Goal: Task Accomplishment & Management: Manage account settings

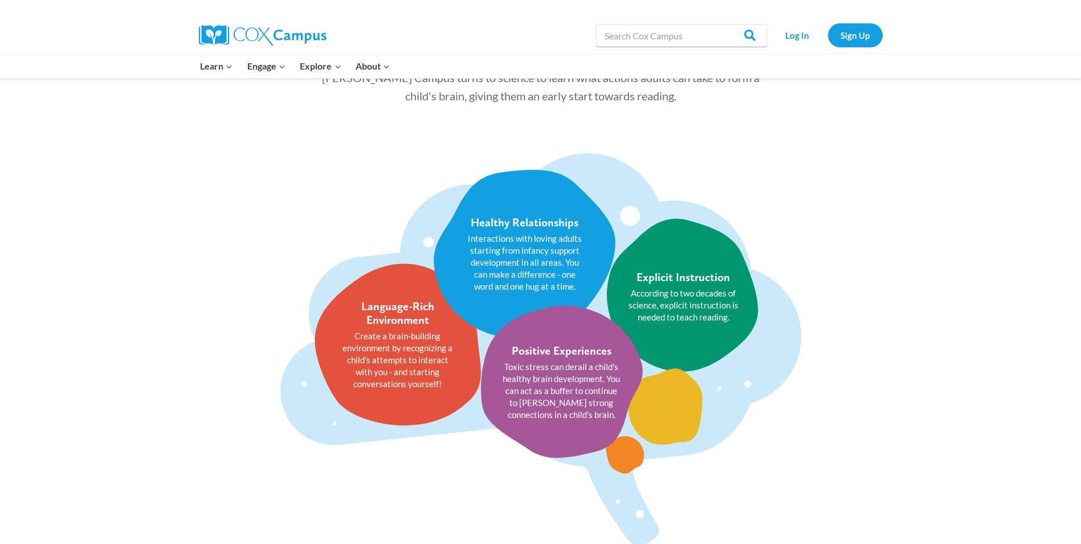
scroll to position [1225, 0]
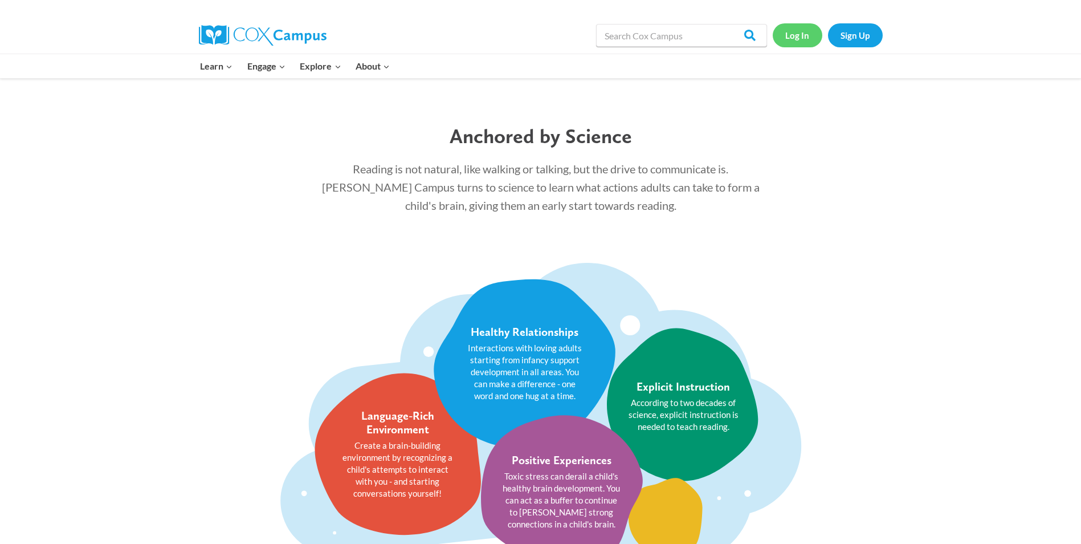
click at [789, 34] on link "Log In" at bounding box center [798, 34] width 50 height 23
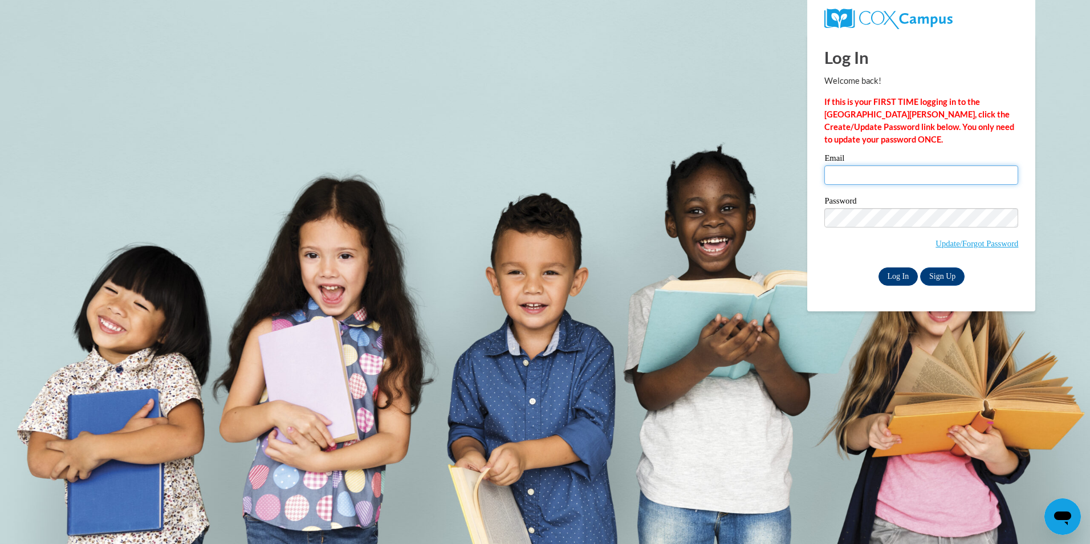
type input "pwyne@cfctb.org"
click at [894, 275] on input "Log In" at bounding box center [898, 276] width 40 height 18
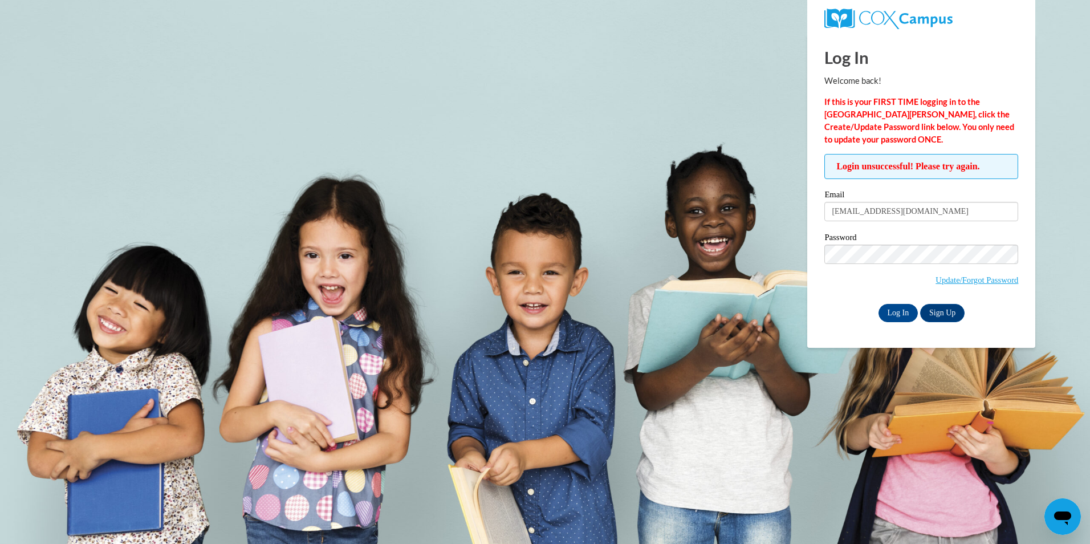
click at [1018, 232] on div "Email pwyne@cfctb.org Password Update/Forgot Password Log In Sign Up OR" at bounding box center [921, 255] width 194 height 131
click at [894, 312] on input "Log In" at bounding box center [898, 313] width 40 height 18
click at [997, 276] on link "Update/Forgot Password" at bounding box center [976, 279] width 83 height 9
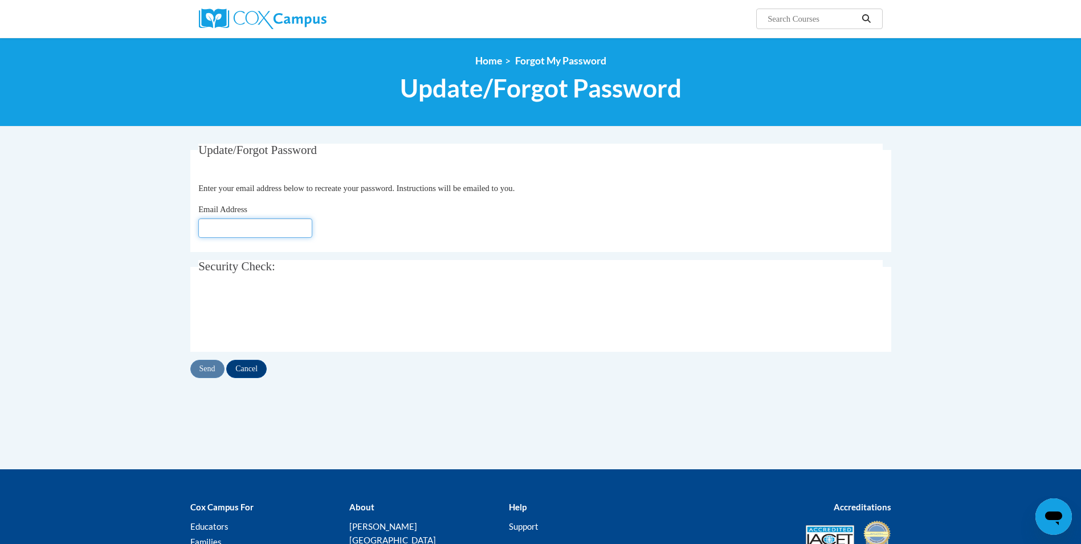
click at [234, 223] on input "Email Address" at bounding box center [255, 227] width 114 height 19
type input "[EMAIL_ADDRESS][DOMAIN_NAME]"
click at [354, 209] on div "Email Address pwyne@cfctb.org" at bounding box center [540, 220] width 685 height 35
click at [209, 372] on input "Send" at bounding box center [207, 369] width 34 height 18
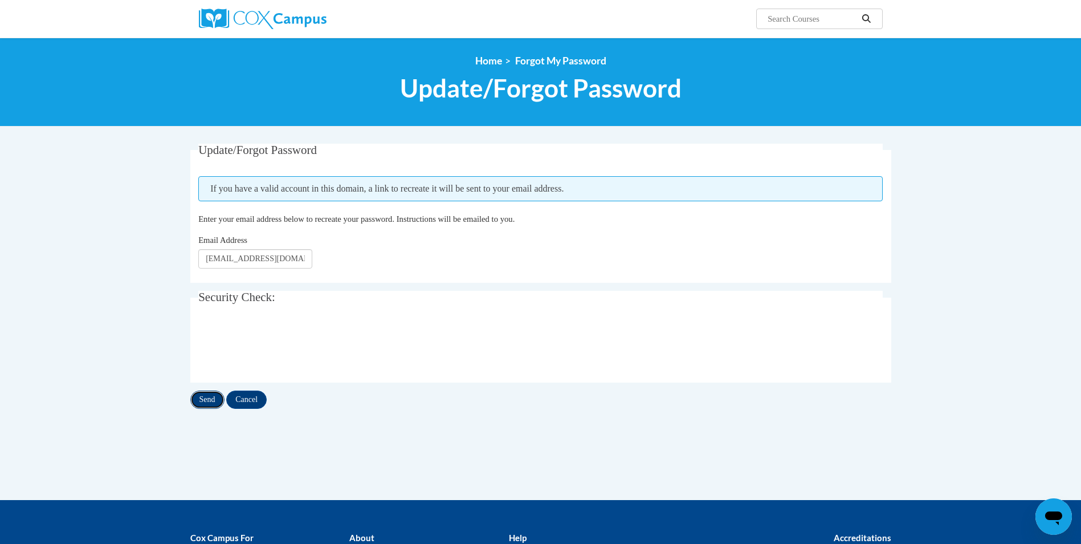
click at [207, 403] on input "Send" at bounding box center [207, 399] width 34 height 18
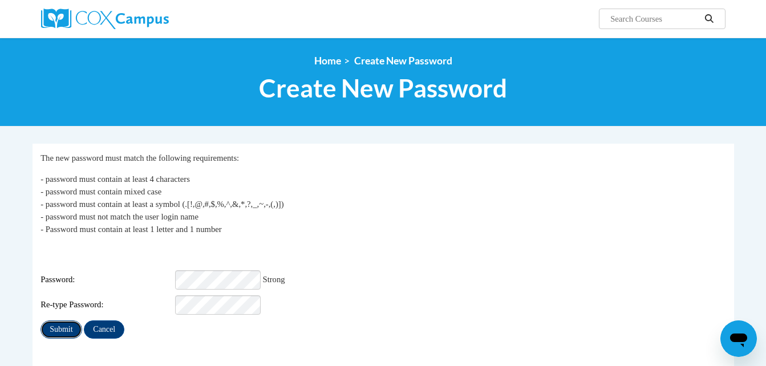
click at [60, 324] on input "Submit" at bounding box center [60, 329] width 41 height 18
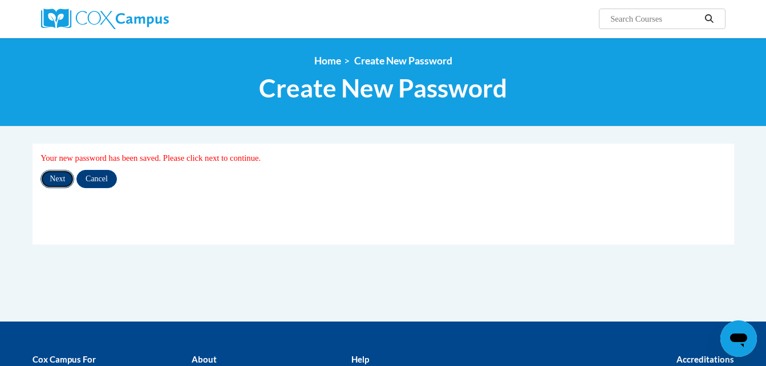
click at [60, 182] on input "Next" at bounding box center [57, 179] width 34 height 18
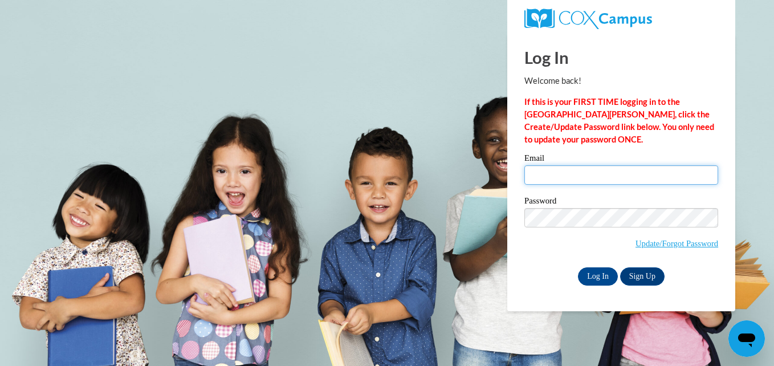
type input "[EMAIL_ADDRESS][DOMAIN_NAME]"
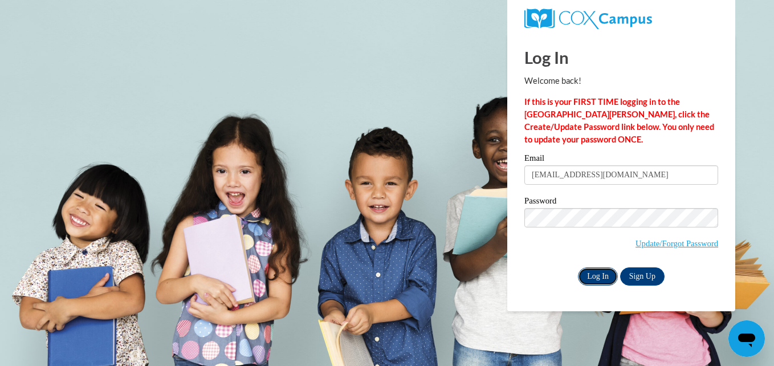
click at [596, 274] on input "Log In" at bounding box center [598, 276] width 40 height 18
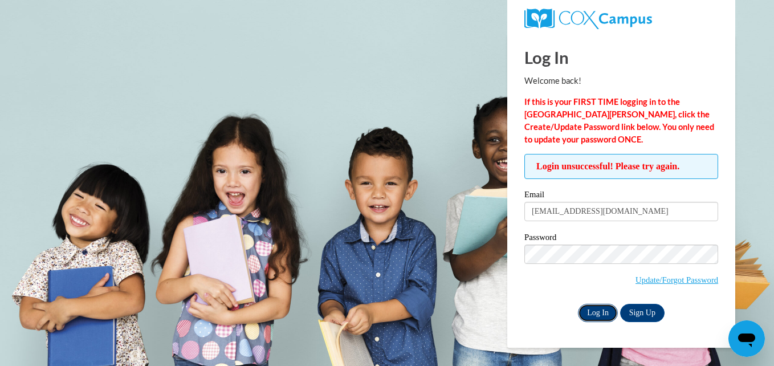
click at [595, 313] on input "Log In" at bounding box center [598, 313] width 40 height 18
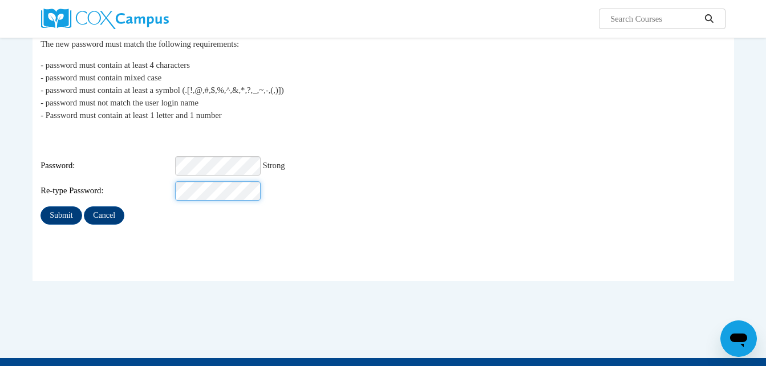
scroll to position [0, 1]
click at [282, 185] on div "Re-type Password:" at bounding box center [382, 190] width 685 height 19
click at [49, 206] on input "Submit" at bounding box center [60, 215] width 41 height 18
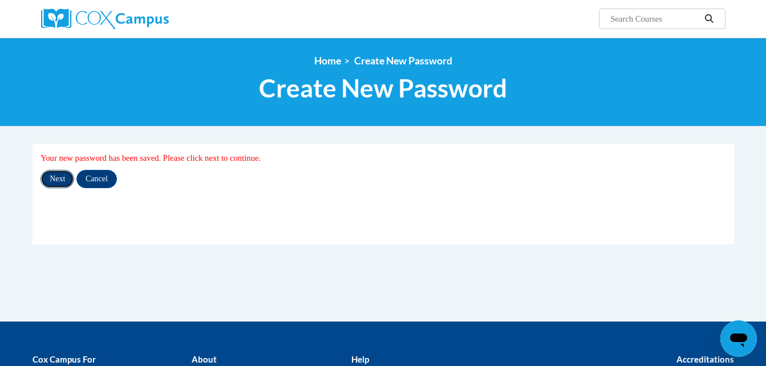
click at [42, 173] on input "Next" at bounding box center [57, 179] width 34 height 18
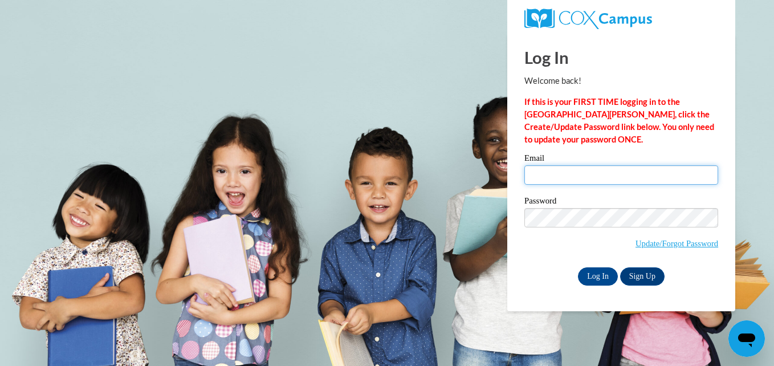
type input "pwyne@cfctb.org"
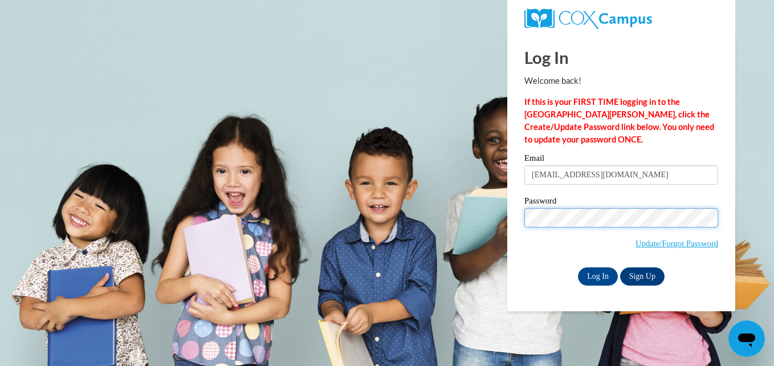
click at [578, 267] on input "Log In" at bounding box center [598, 276] width 40 height 18
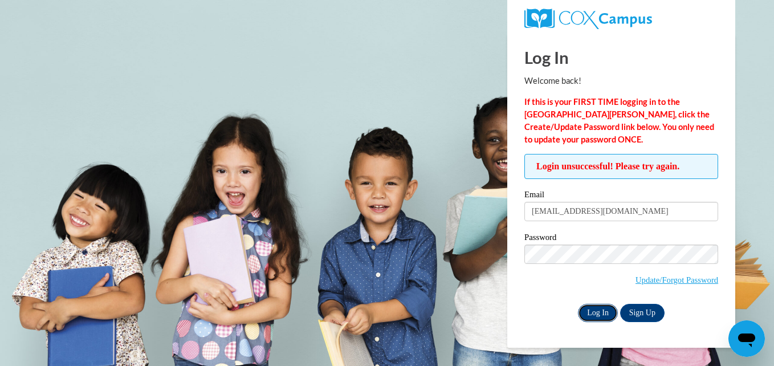
click at [596, 307] on input "Log In" at bounding box center [598, 313] width 40 height 18
click at [658, 283] on link "Update/Forgot Password" at bounding box center [677, 279] width 83 height 9
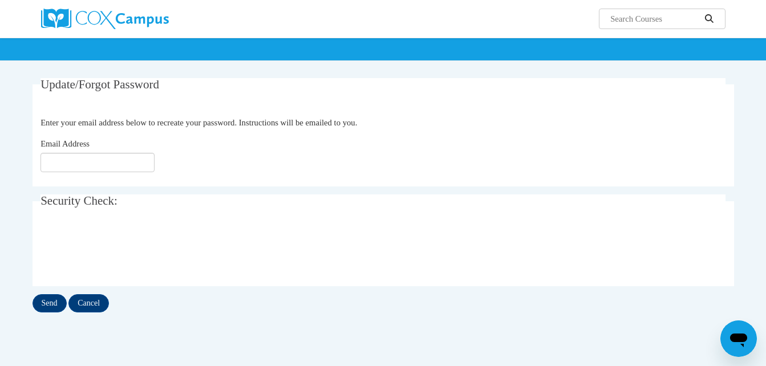
scroll to position [63, 0]
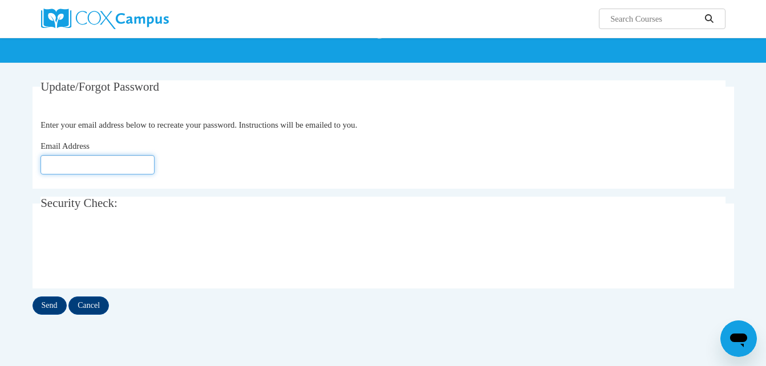
click at [92, 169] on input "Email Address" at bounding box center [97, 164] width 114 height 19
type input "[EMAIL_ADDRESS][DOMAIN_NAME]"
drag, startPoint x: 376, startPoint y: 232, endPoint x: 385, endPoint y: 224, distance: 12.1
click at [376, 232] on div "0cAFcWeA4qxrRaeLxV__WUHzDdWRs_j1LneR4etD63ZEWvdysazE0Y3TBkoTTiMTbYVIrZ_AZ4ua8yt…" at bounding box center [382, 252] width 685 height 44
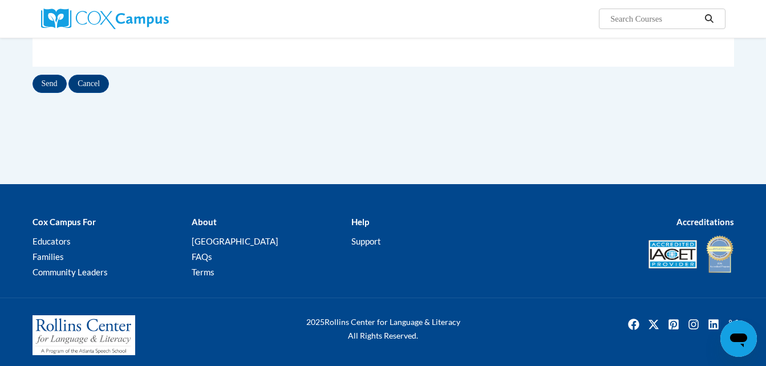
scroll to position [291, 0]
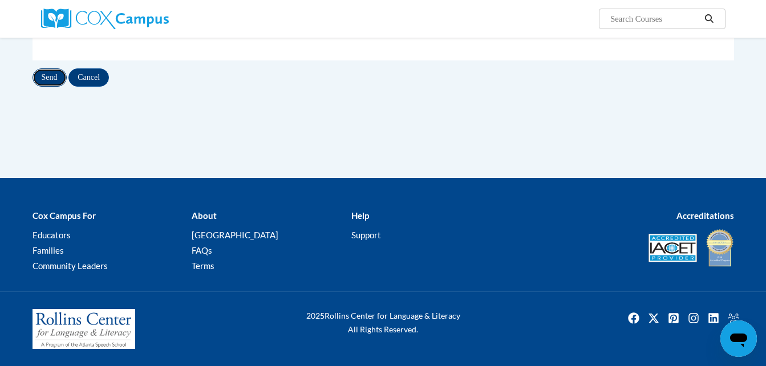
click at [48, 75] on input "Send" at bounding box center [49, 77] width 34 height 18
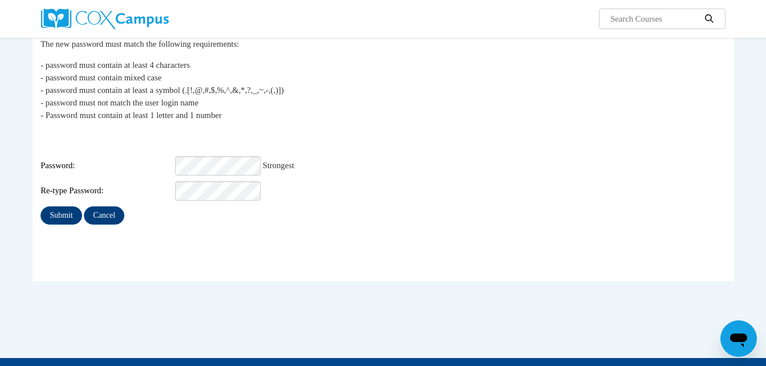
click at [352, 140] on div "Login: pwyne@cfctb.org Password: Strongest Re-type Password:" at bounding box center [382, 165] width 685 height 71
click at [40, 206] on input "Submit" at bounding box center [60, 215] width 41 height 18
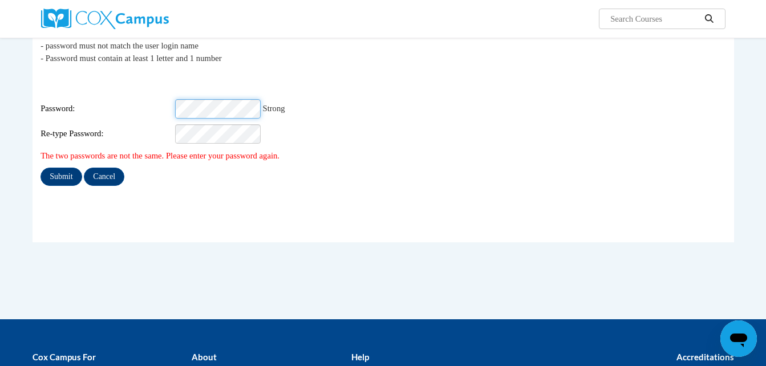
scroll to position [0, 5]
click at [338, 99] on div "Password: Strong" at bounding box center [382, 108] width 685 height 19
click at [318, 60] on p "- password must contain at least 4 characters - password must contain mixed cas…" at bounding box center [382, 33] width 685 height 63
click at [59, 169] on input "Submit" at bounding box center [60, 177] width 41 height 18
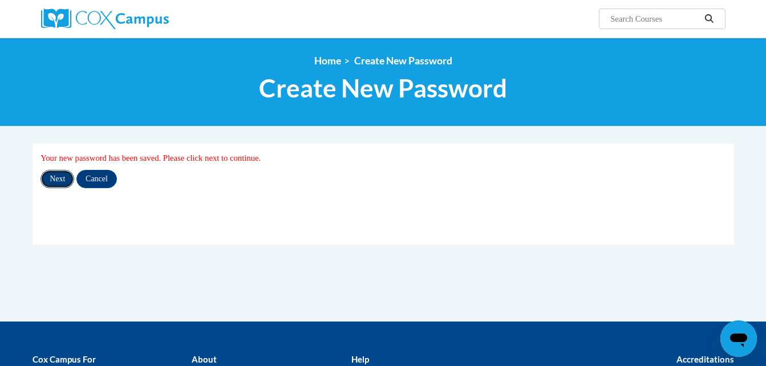
click at [63, 176] on input "Next" at bounding box center [57, 179] width 34 height 18
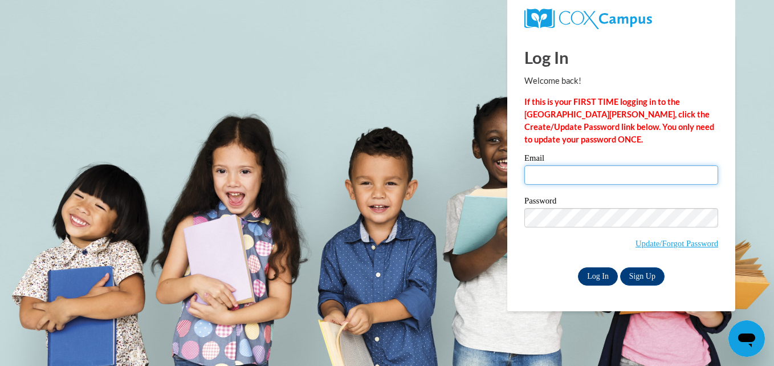
type input "[EMAIL_ADDRESS][DOMAIN_NAME]"
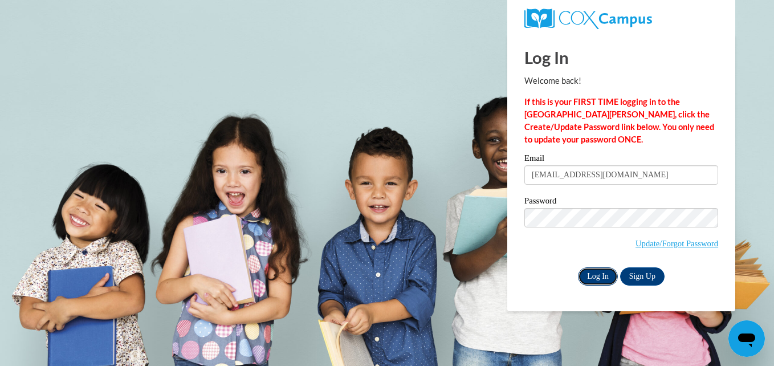
click at [597, 278] on input "Log In" at bounding box center [598, 276] width 40 height 18
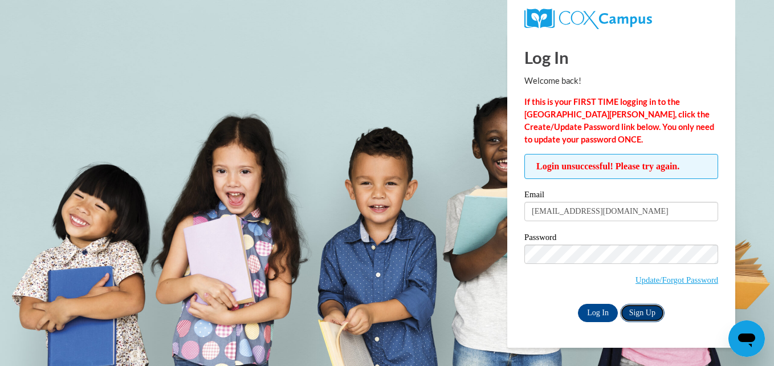
click at [640, 307] on link "Sign Up" at bounding box center [642, 313] width 44 height 18
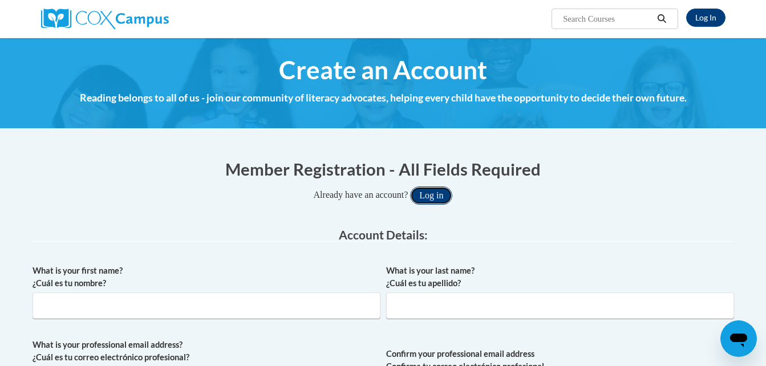
click at [427, 190] on button "Log in" at bounding box center [431, 195] width 42 height 18
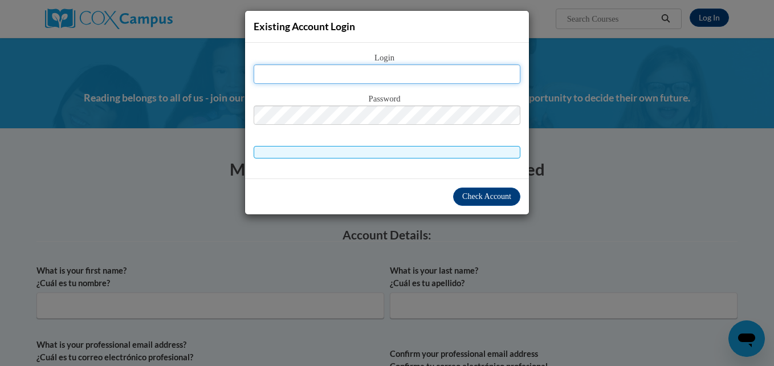
click at [404, 67] on input "text" at bounding box center [387, 73] width 267 height 19
type input "pwyne@cfctb.org"
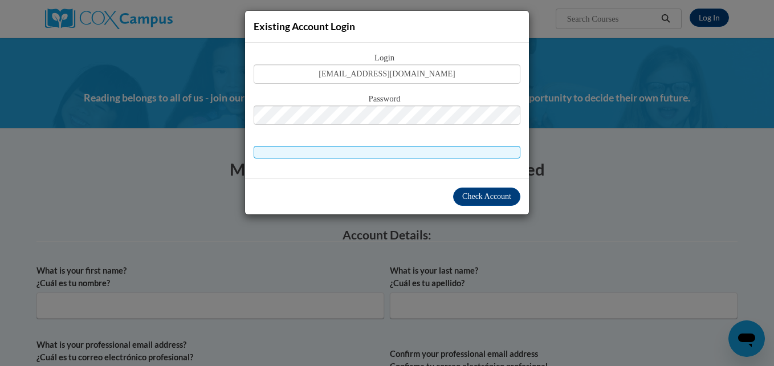
click at [335, 153] on span at bounding box center [387, 152] width 267 height 13
click at [510, 135] on div "Password" at bounding box center [387, 114] width 267 height 45
click at [470, 193] on span "Check Account" at bounding box center [486, 196] width 49 height 9
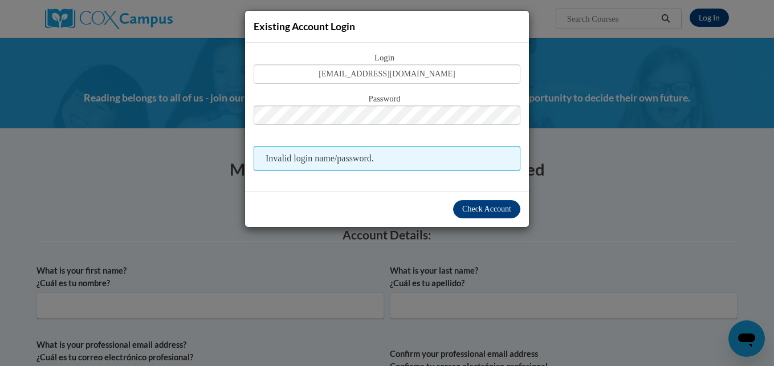
click at [590, 198] on div "Existing Account Login Login pwyne@cfctb.org Password Invalid login name/passwo…" at bounding box center [387, 183] width 774 height 366
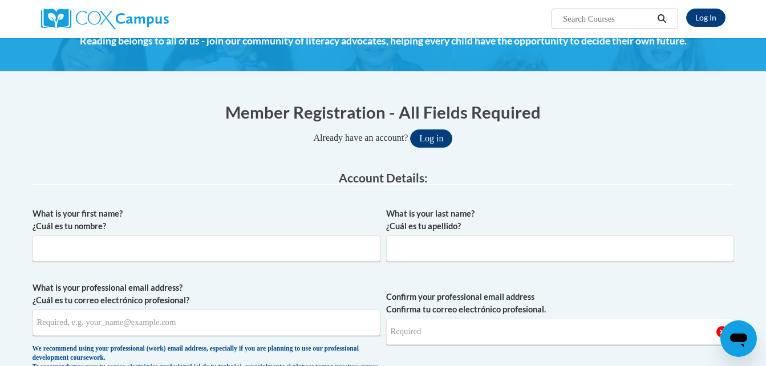
scroll to position [114, 0]
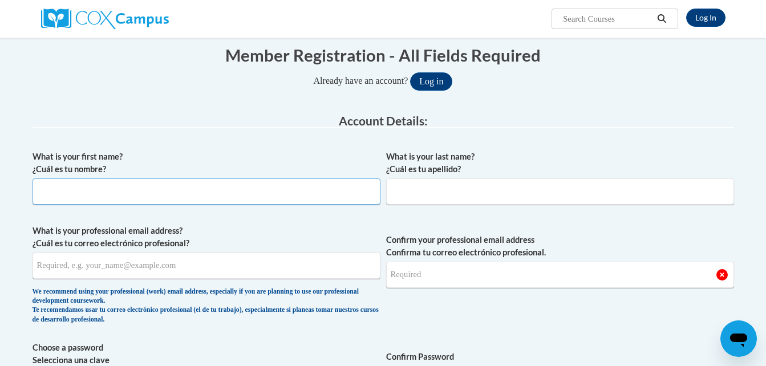
click at [77, 197] on input "What is your first name? ¿Cuál es tu nombre?" at bounding box center [206, 191] width 348 height 26
type input "Paula"
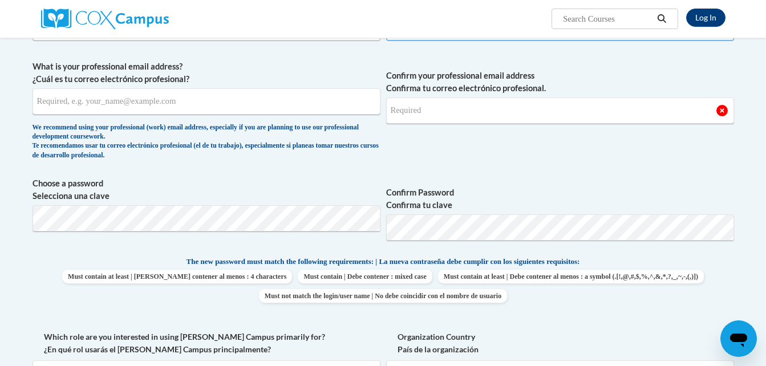
scroll to position [285, 0]
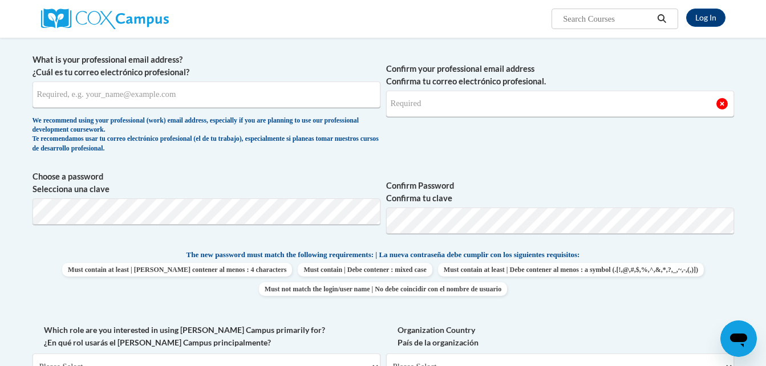
type input "Wyne"
click at [63, 95] on input "What is your professional email address? ¿Cuál es tu correo electrónico profesi…" at bounding box center [206, 95] width 348 height 26
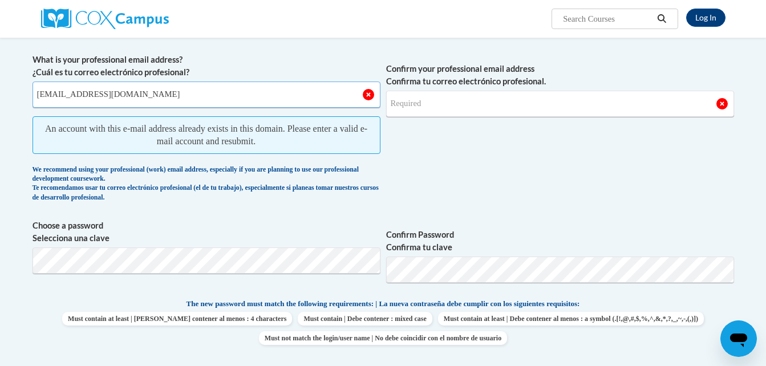
type input "pwyne@cfctb.org"
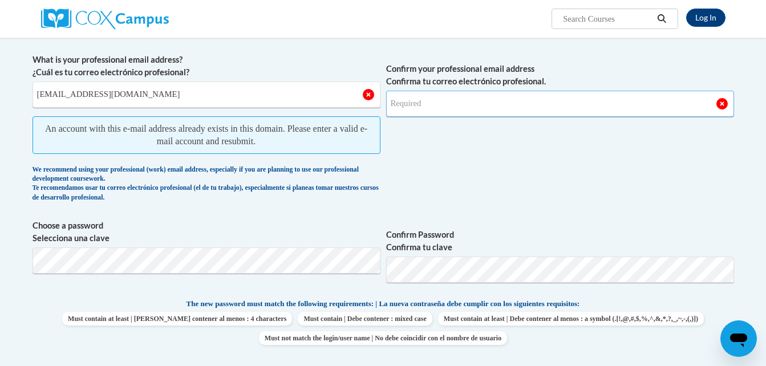
click at [471, 97] on input "Confirm your professional email address Confirma tu correo electrónico profesio…" at bounding box center [560, 104] width 348 height 26
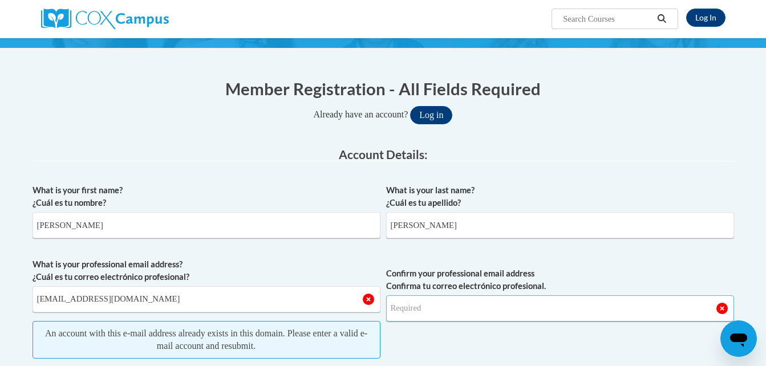
scroll to position [0, 0]
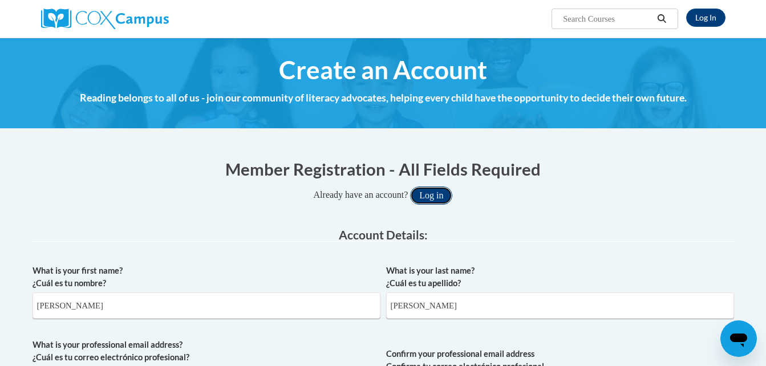
click at [426, 197] on button "Log in" at bounding box center [431, 195] width 42 height 18
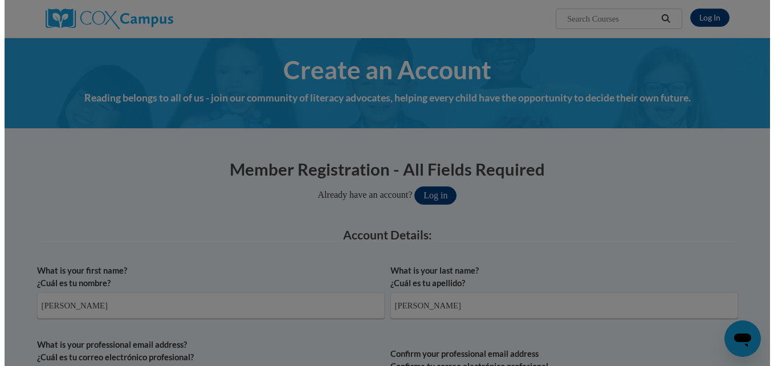
scroll to position [36, 0]
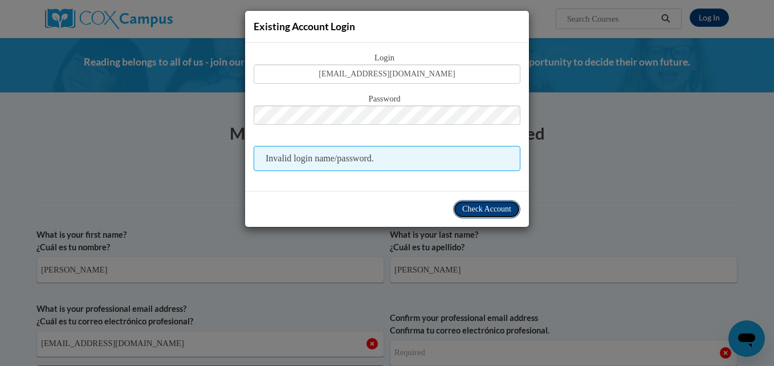
click at [483, 214] on button "Check Account" at bounding box center [486, 209] width 67 height 18
click at [484, 213] on span "Check Account" at bounding box center [486, 209] width 49 height 9
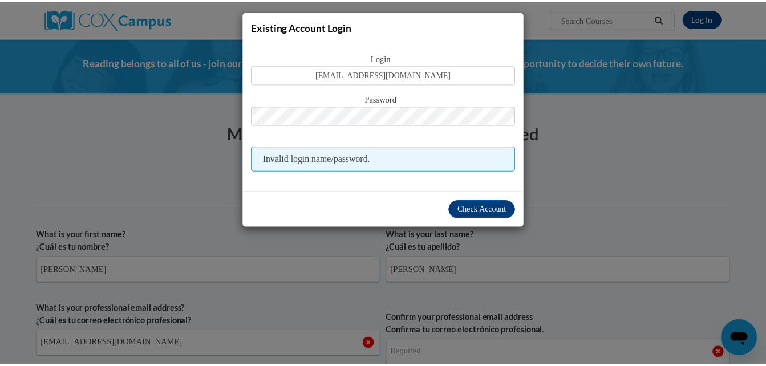
scroll to position [670, 0]
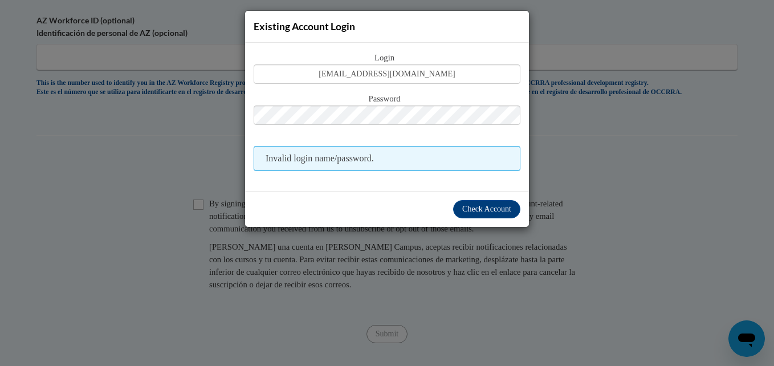
click at [320, 190] on div "Login pwyne@cfctb.org Password Invalid login name/password." at bounding box center [387, 117] width 284 height 148
click at [639, 116] on div "Existing Account Login Login pwyne@cfctb.org Password Invalid login name/passwo…" at bounding box center [387, 183] width 774 height 366
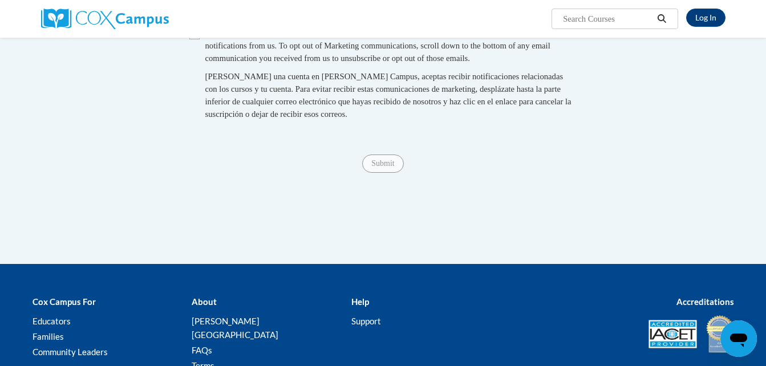
scroll to position [841, 0]
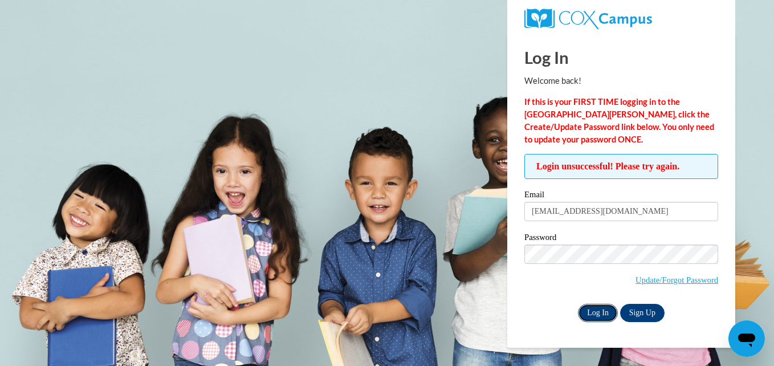
click at [593, 307] on input "Log In" at bounding box center [598, 313] width 40 height 18
click at [656, 281] on link "Update/Forgot Password" at bounding box center [677, 279] width 83 height 9
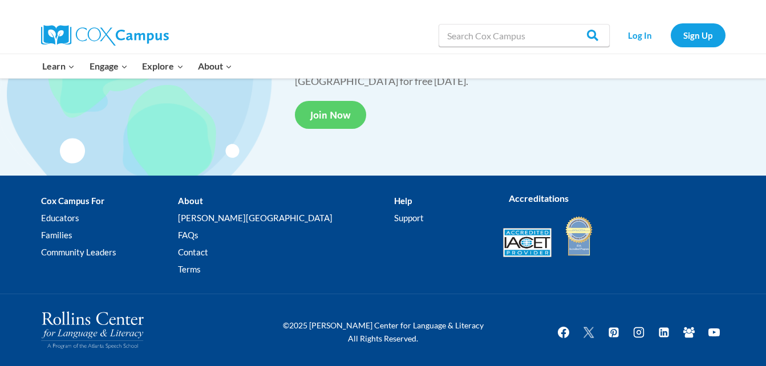
scroll to position [2207, 0]
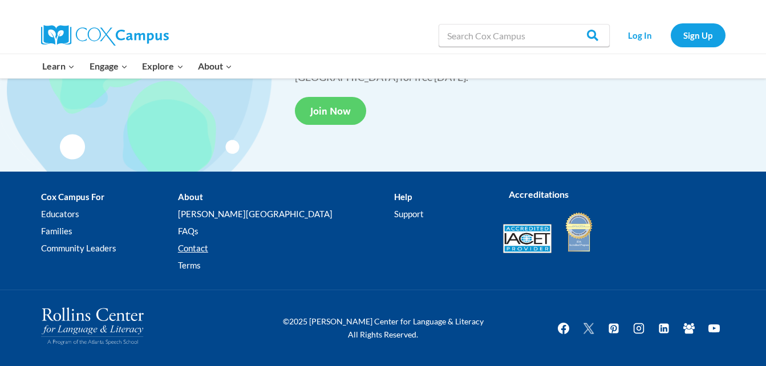
click at [228, 249] on link "Contact" at bounding box center [286, 248] width 216 height 17
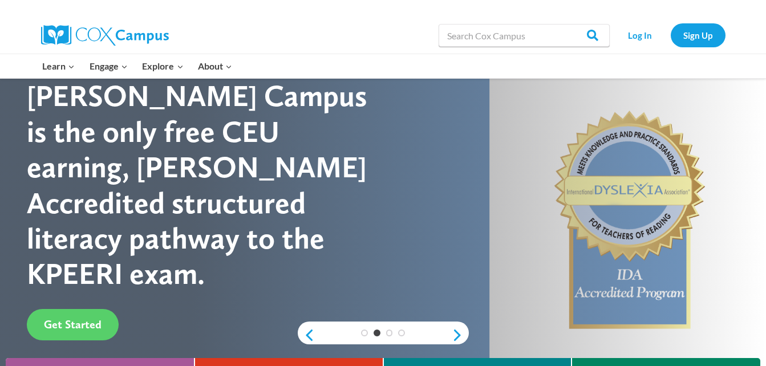
scroll to position [0, 0]
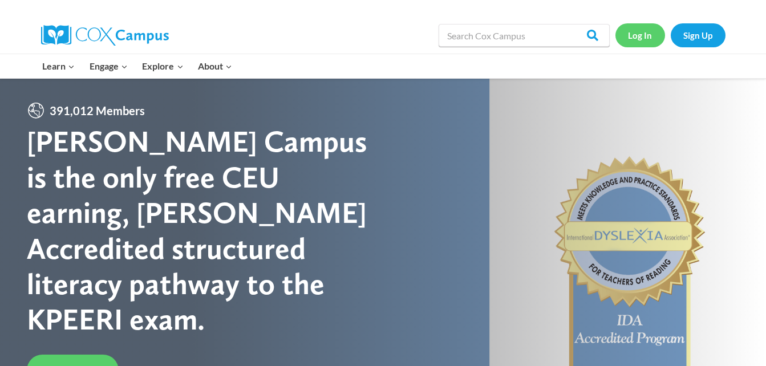
click at [640, 31] on link "Log In" at bounding box center [640, 34] width 50 height 23
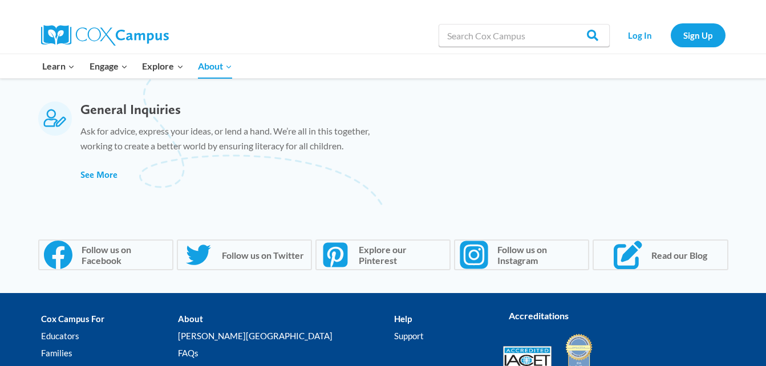
scroll to position [798, 0]
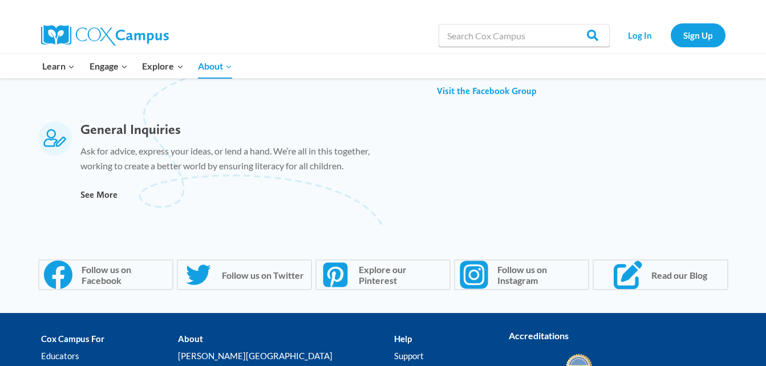
click at [97, 194] on span "See More" at bounding box center [98, 194] width 37 height 11
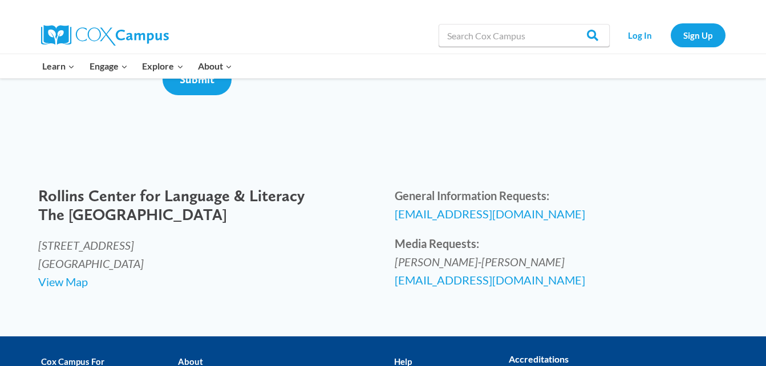
scroll to position [456, 0]
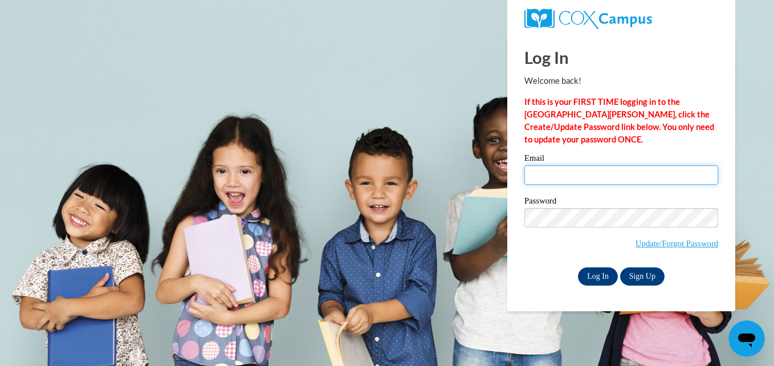
type input "pwyne@cfctb.org"
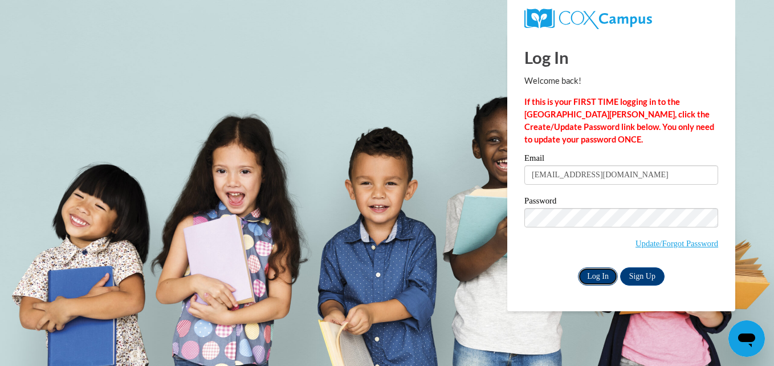
click at [601, 270] on input "Log In" at bounding box center [598, 276] width 40 height 18
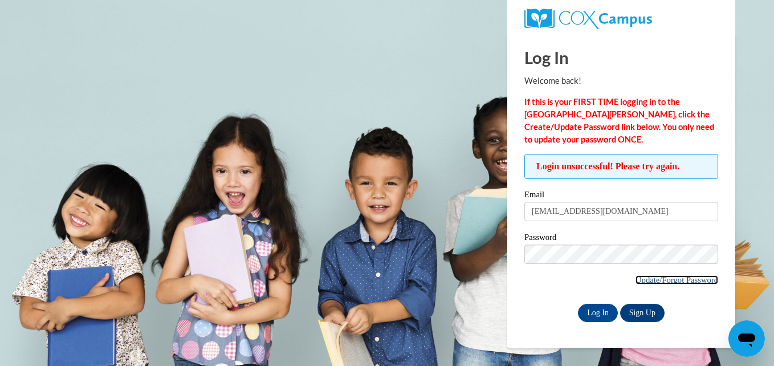
click at [660, 275] on link "Update/Forgot Password" at bounding box center [677, 279] width 83 height 9
